Goal: Task Accomplishment & Management: Use online tool/utility

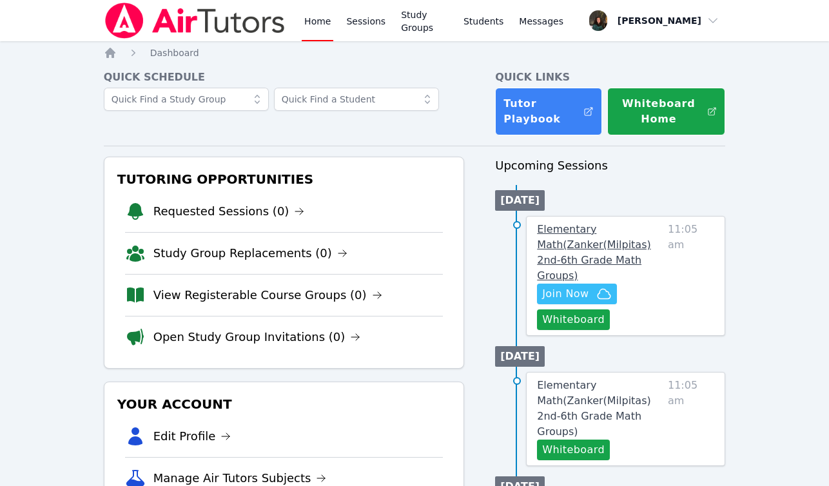
click at [576, 240] on span "Elementary Math ( Zanker(Milpitas) 2nd-6th Grade Math Groups )" at bounding box center [594, 252] width 114 height 59
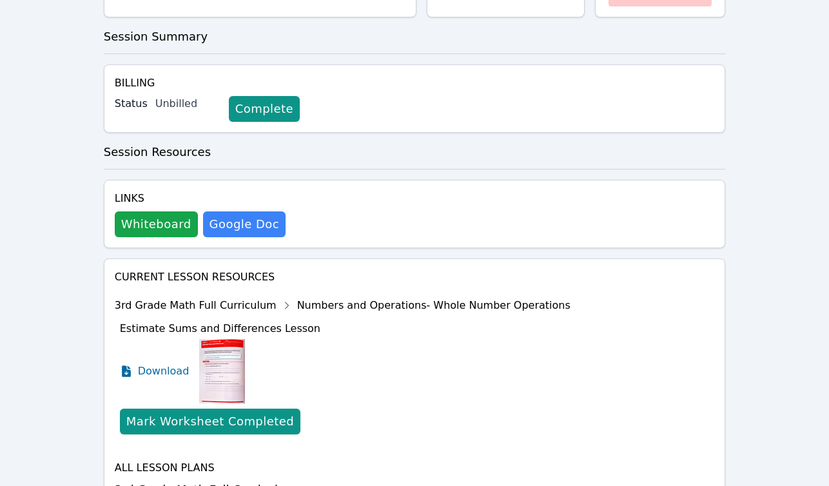
scroll to position [276, 0]
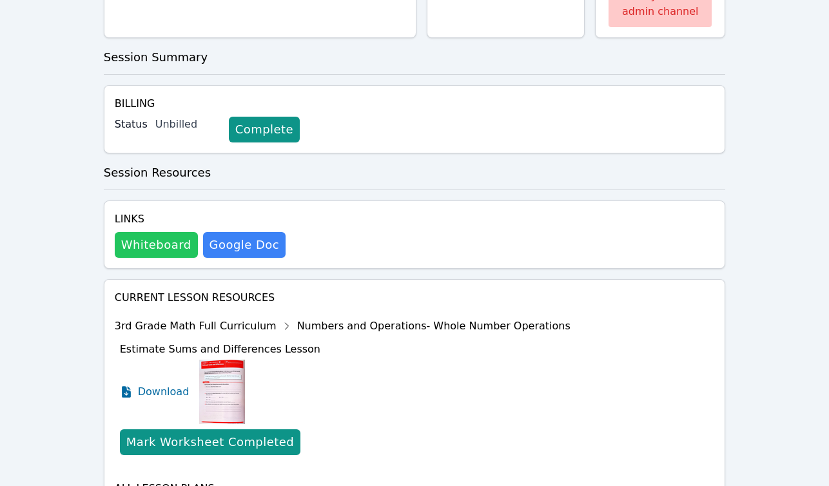
click at [178, 239] on button "Whiteboard" at bounding box center [156, 245] width 83 height 26
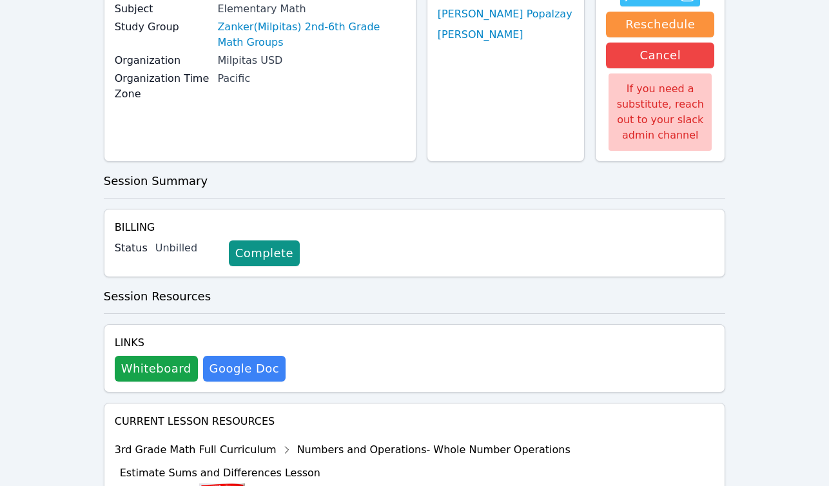
scroll to position [0, 0]
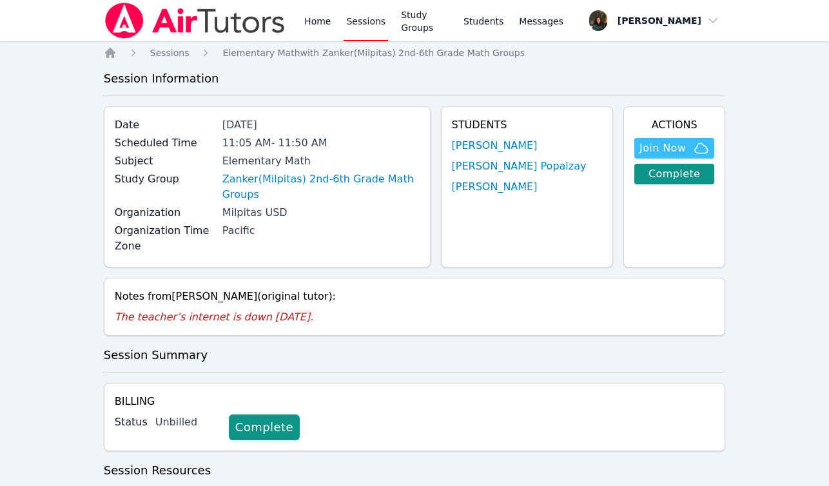
click at [363, 26] on link "Sessions" at bounding box center [365, 20] width 44 height 41
